Goal: Task Accomplishment & Management: Manage account settings

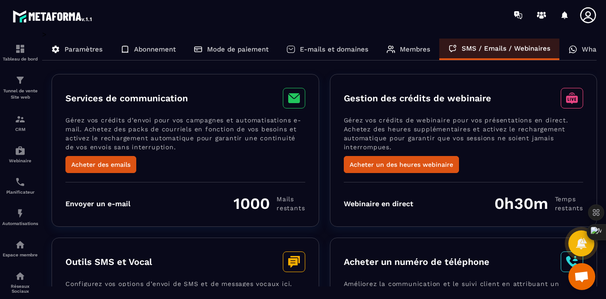
scroll to position [302, 0]
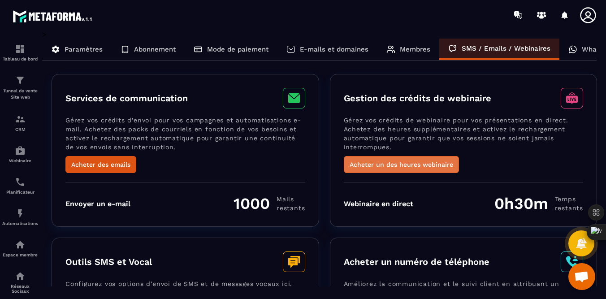
click at [431, 164] on button "Acheter un des heures webinaire" at bounding box center [401, 164] width 115 height 17
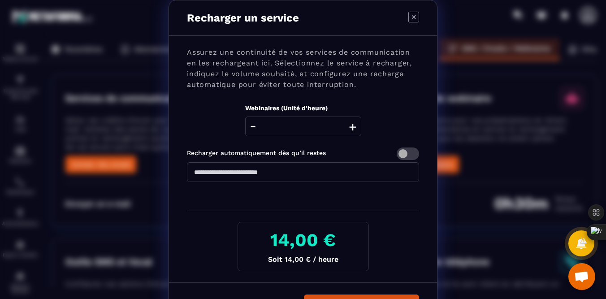
click at [413, 17] on icon "Modal window" at bounding box center [414, 17] width 4 height 4
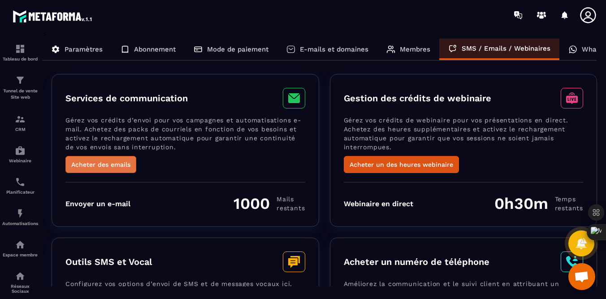
click at [117, 167] on button "Acheter des emails" at bounding box center [100, 164] width 71 height 17
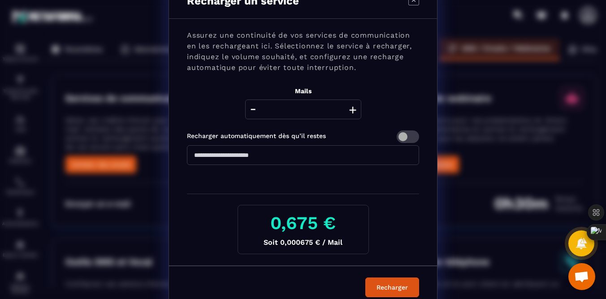
scroll to position [29, 0]
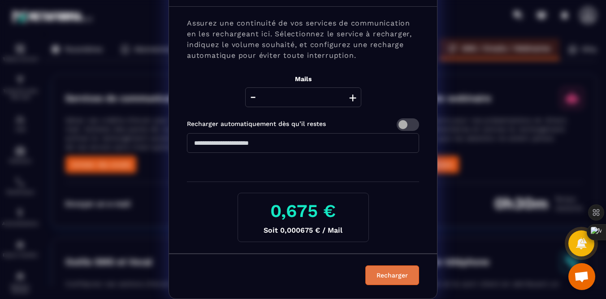
click at [380, 274] on div "Recharger" at bounding box center [392, 275] width 42 height 9
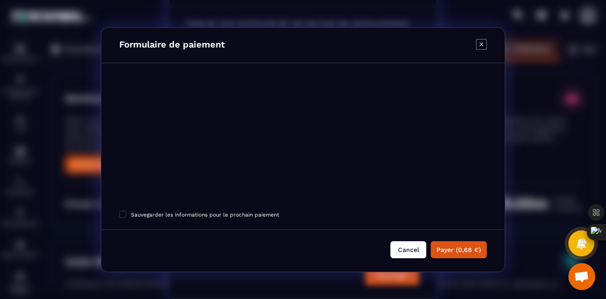
click at [413, 251] on button "Cancel" at bounding box center [409, 249] width 36 height 17
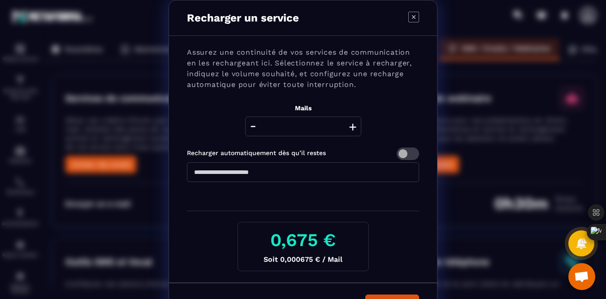
scroll to position [11, 0]
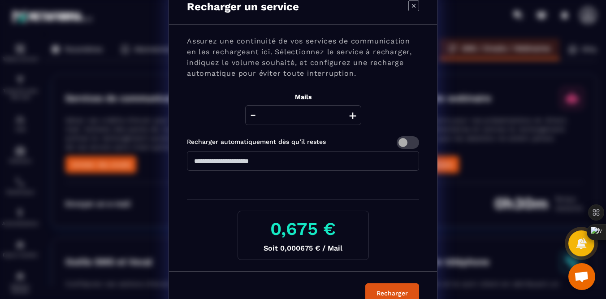
click at [413, 7] on icon "Modal window" at bounding box center [413, 5] width 11 height 11
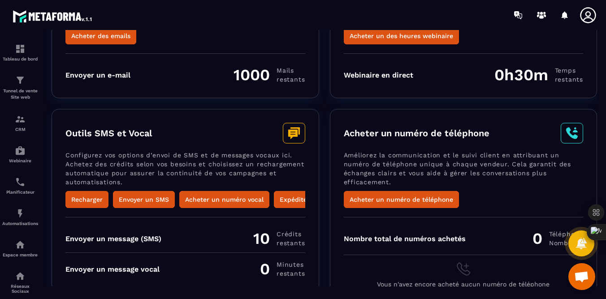
scroll to position [142, 0]
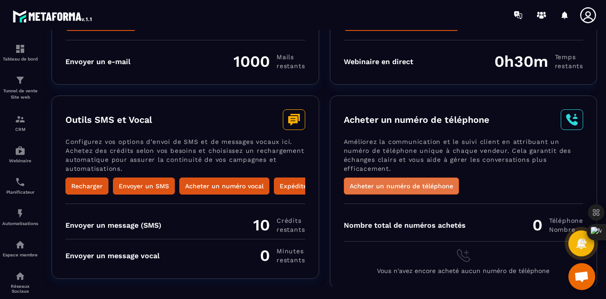
click at [424, 185] on button "Acheter un numéro de téléphone" at bounding box center [401, 186] width 115 height 17
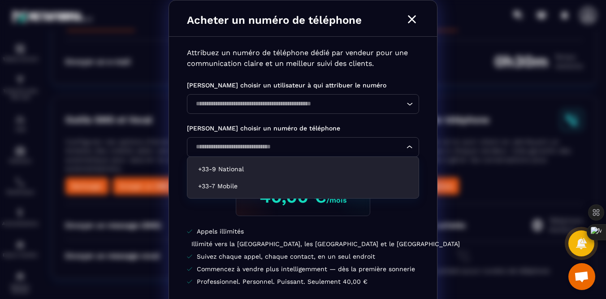
click at [410, 146] on icon "Search for option" at bounding box center [409, 147] width 9 height 9
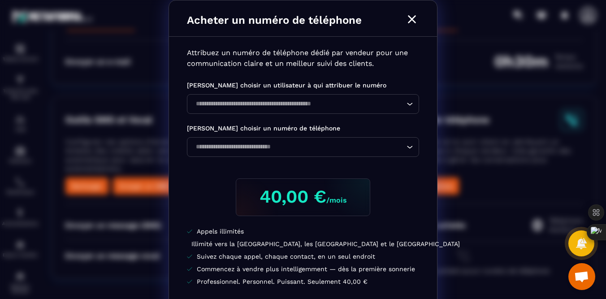
click at [384, 129] on p "[PERSON_NAME] choisir un numéro de téléphone" at bounding box center [303, 128] width 232 height 11
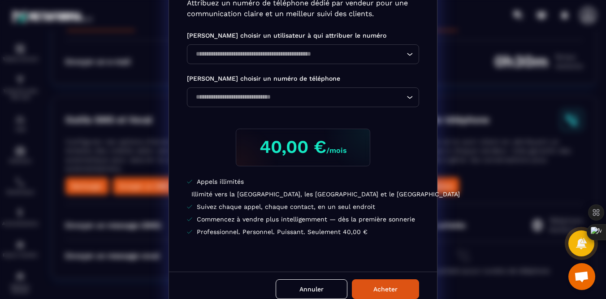
scroll to position [65, 0]
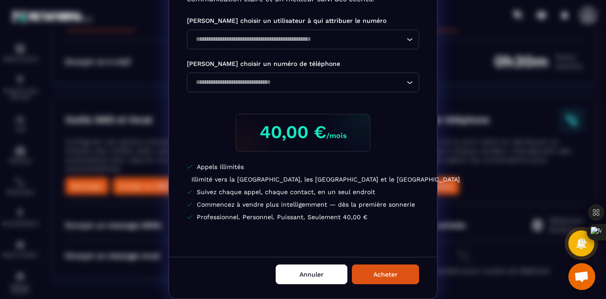
click at [314, 277] on button "Annuler" at bounding box center [312, 275] width 72 height 20
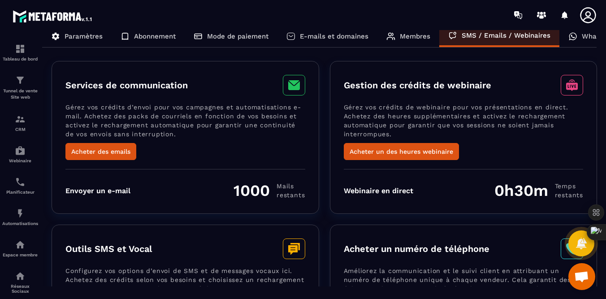
scroll to position [0, 0]
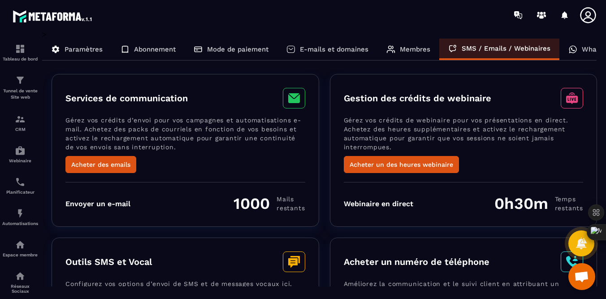
click at [585, 48] on p "WhatsApp" at bounding box center [599, 49] width 34 height 8
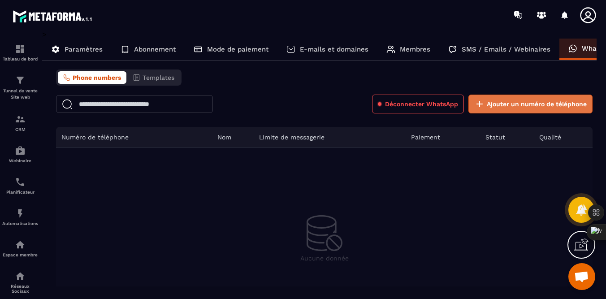
click at [514, 104] on span "Ajouter un numéro de téléphone" at bounding box center [537, 104] width 100 height 9
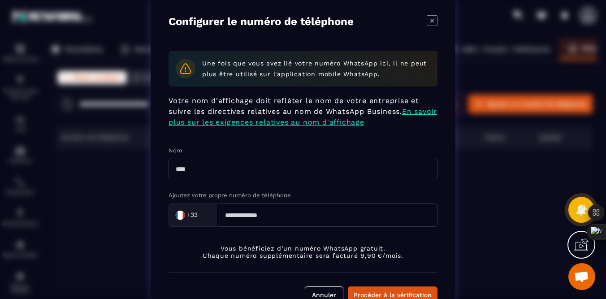
click at [277, 212] on input "Modal window" at bounding box center [328, 214] width 220 height 23
type input "**********"
click at [217, 175] on input "Modal window" at bounding box center [303, 168] width 269 height 21
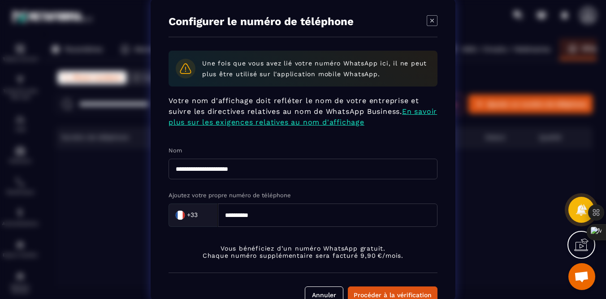
scroll to position [20, 0]
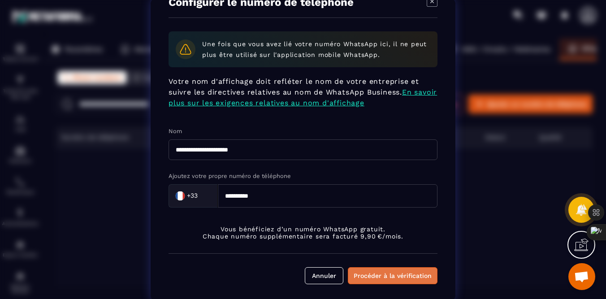
click at [391, 277] on div "Procéder à la vérification" at bounding box center [393, 275] width 78 height 9
click at [400, 277] on div "Procéder à la vérification" at bounding box center [393, 275] width 78 height 9
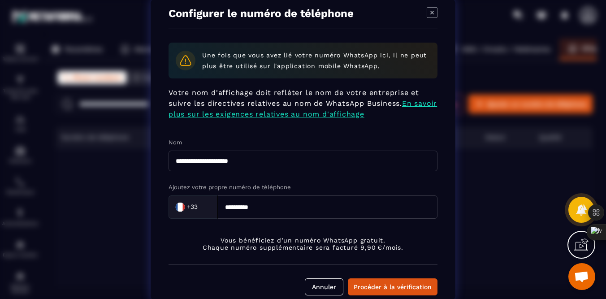
scroll to position [0, 0]
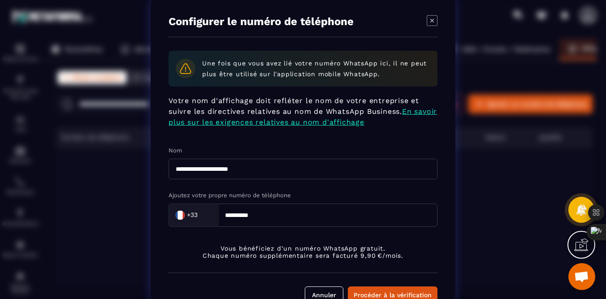
click at [253, 170] on input "**********" at bounding box center [303, 168] width 269 height 21
drag, startPoint x: 253, startPoint y: 170, endPoint x: 309, endPoint y: 189, distance: 59.7
click at [309, 189] on div "**********" at bounding box center [303, 185] width 269 height 81
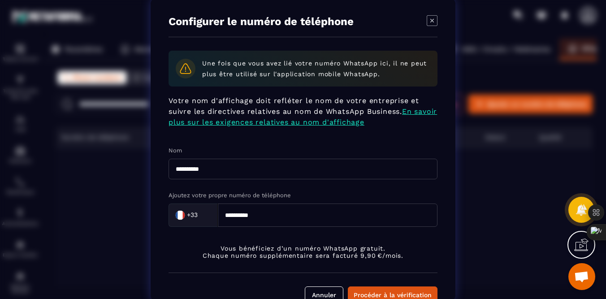
drag, startPoint x: 183, startPoint y: 169, endPoint x: 169, endPoint y: 171, distance: 13.1
click at [169, 171] on input "**********" at bounding box center [303, 168] width 269 height 21
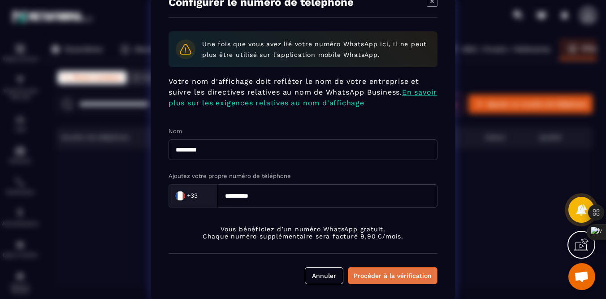
type input "*********"
click at [382, 274] on div "Procéder à la vérification" at bounding box center [393, 275] width 78 height 9
click at [229, 194] on input "**********" at bounding box center [328, 195] width 220 height 23
type input "*********"
click at [363, 276] on div "Procéder à la vérification" at bounding box center [393, 275] width 78 height 9
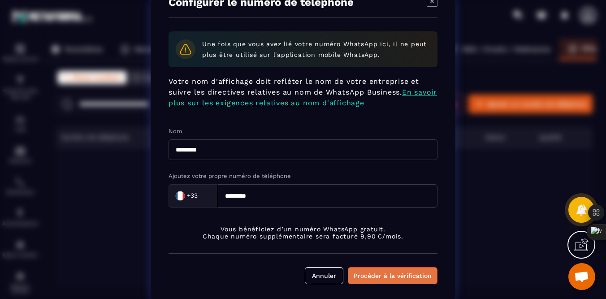
click at [363, 276] on div "Procéder à la vérification" at bounding box center [393, 275] width 78 height 9
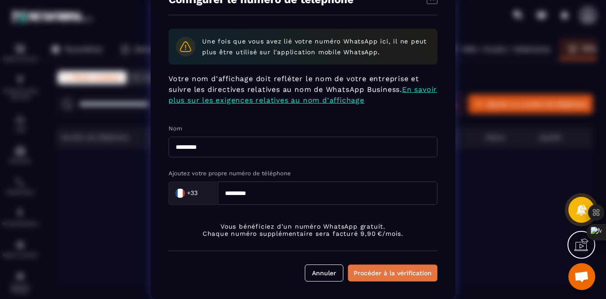
scroll to position [0, 0]
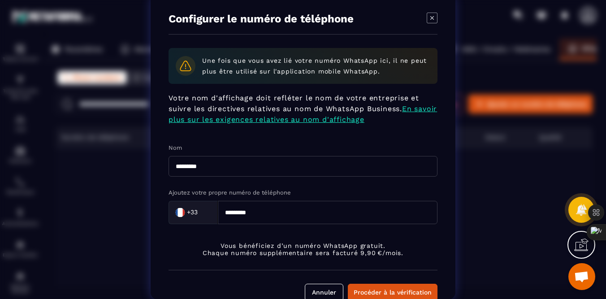
click at [379, 121] on link "En savoir plus sur les exigences relatives au nom d'affichage" at bounding box center [303, 113] width 269 height 19
